Goal: Task Accomplishment & Management: Complete application form

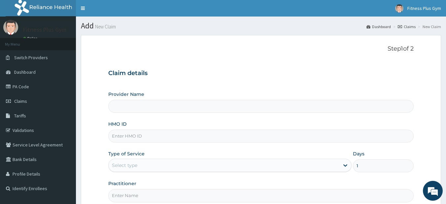
click at [131, 138] on input "HMO ID" at bounding box center [260, 135] width 305 height 13
click at [126, 107] on input "Provider Name" at bounding box center [260, 106] width 305 height 13
type input "Fitness plus Gym"
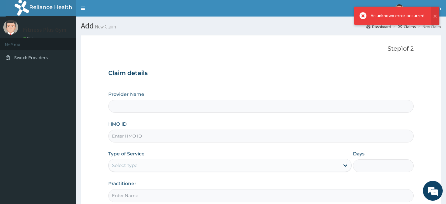
click at [141, 102] on input "Provider Name" at bounding box center [260, 106] width 305 height 13
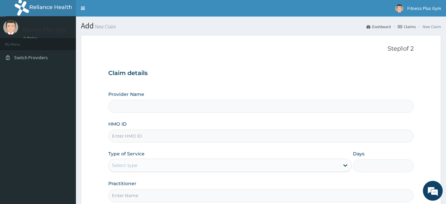
click at [153, 140] on input "HMO ID" at bounding box center [260, 135] width 305 height 13
